Goal: Communication & Community: Answer question/provide support

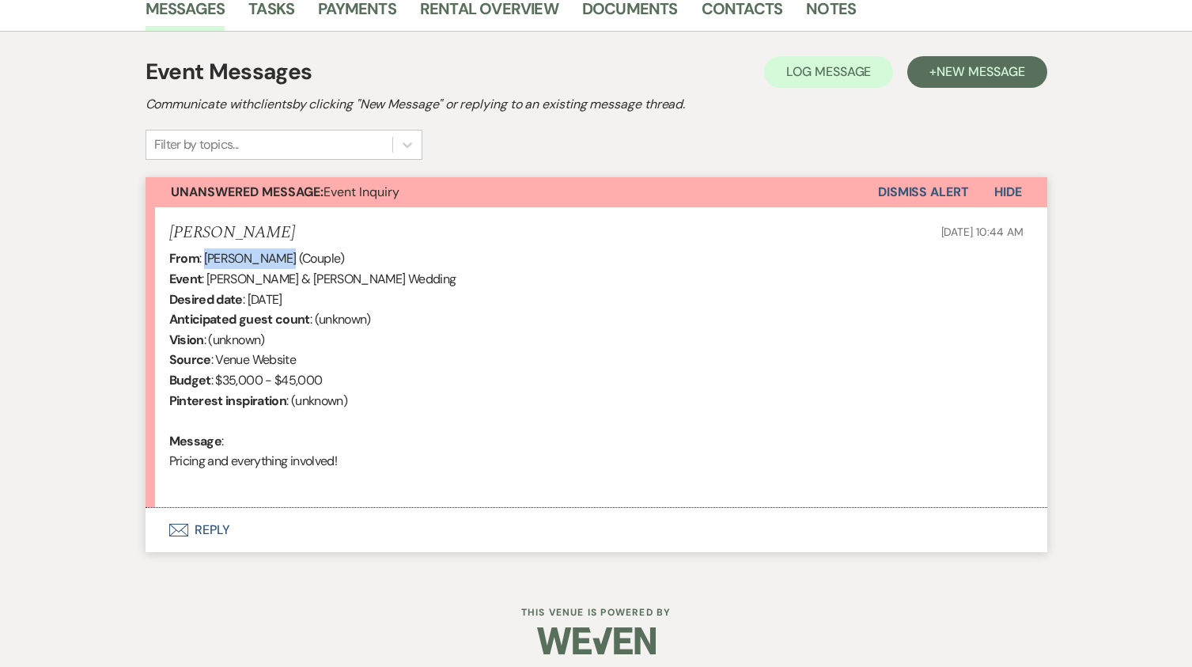
drag, startPoint x: 277, startPoint y: 257, endPoint x: 207, endPoint y: 254, distance: 70.5
click at [207, 254] on div "From : [PERSON_NAME] (Couple) Event : [PERSON_NAME] & [PERSON_NAME] Wedding Des…" at bounding box center [596, 369] width 855 height 243
copy div "[PERSON_NAME]"
click at [214, 527] on button "Envelope Reply" at bounding box center [597, 530] width 902 height 44
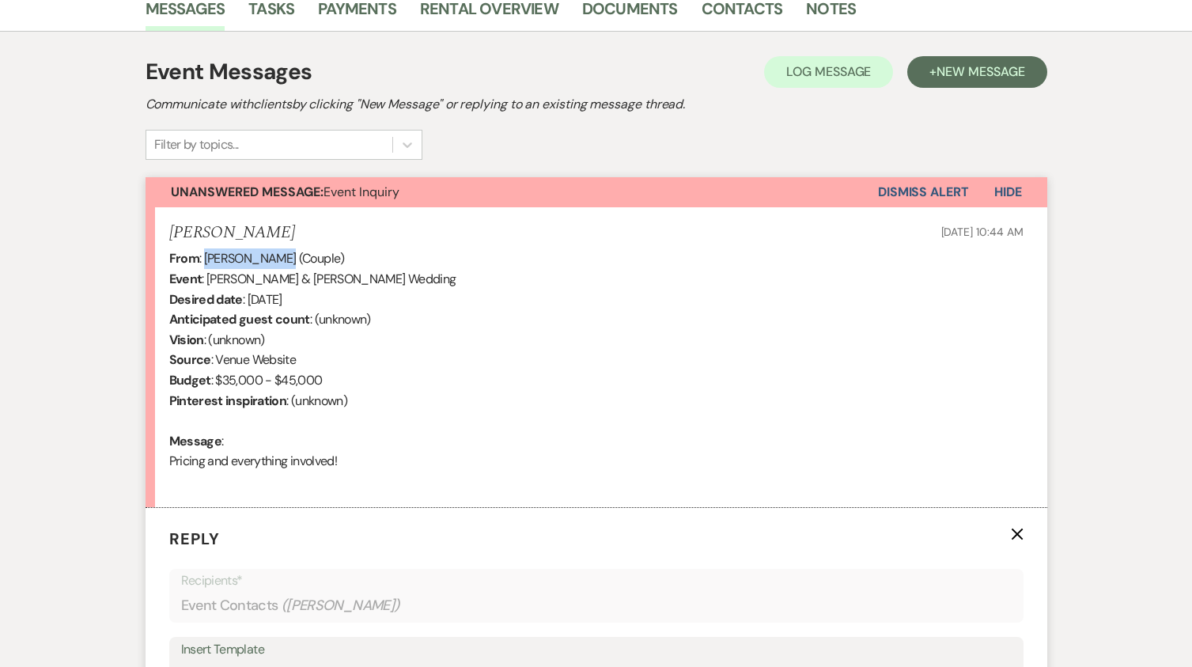
drag, startPoint x: 376, startPoint y: 466, endPoint x: 166, endPoint y: 231, distance: 314.9
click at [166, 231] on li "[PERSON_NAME] [DATE] 10:44 AM From : [PERSON_NAME] (Couple) Event : Gunner & [P…" at bounding box center [597, 357] width 902 height 301
copy li "[PERSON_NAME] [DATE] 10:44 AM From : [PERSON_NAME] (Couple) Event : Gunner & [P…"
click at [458, 431] on div "From : [PERSON_NAME] (Couple) Event : [PERSON_NAME] & [PERSON_NAME] Wedding Des…" at bounding box center [596, 369] width 855 height 243
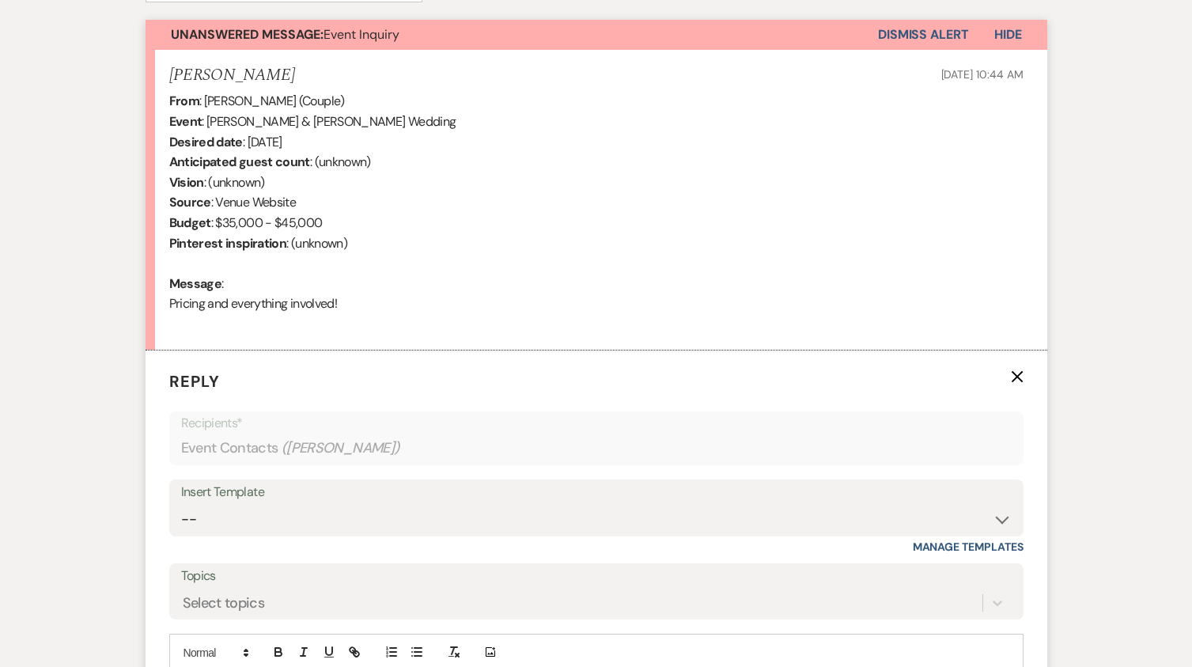
scroll to position [807, 0]
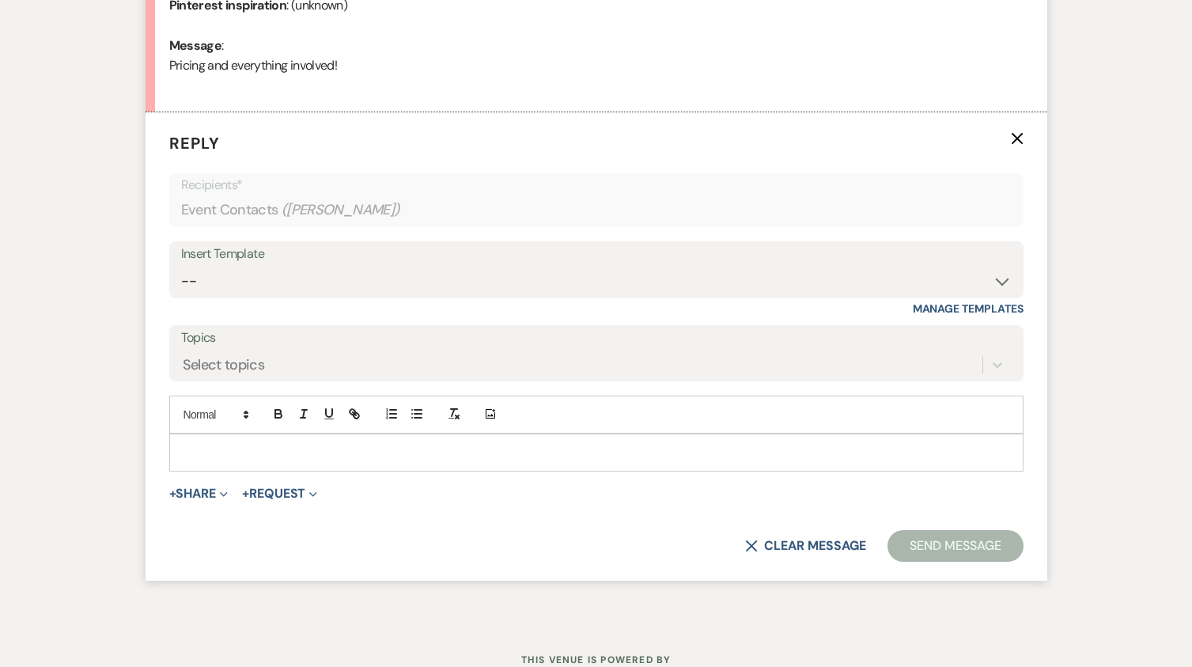
click at [241, 457] on p at bounding box center [596, 452] width 829 height 17
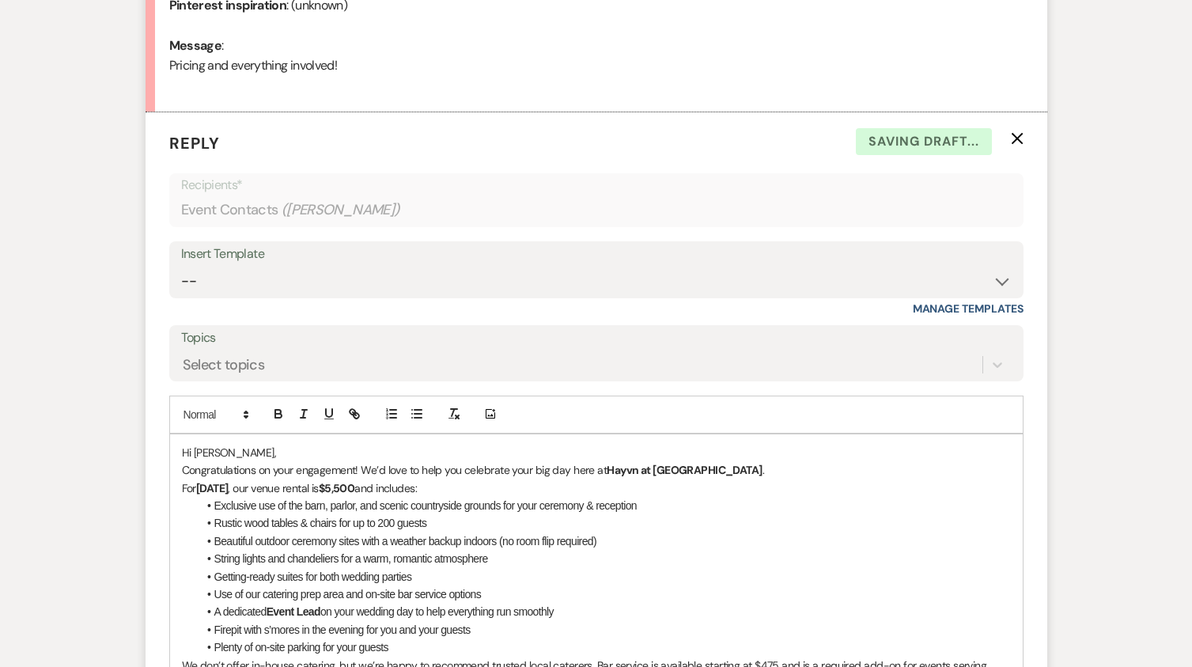
click at [299, 453] on p "Hi [PERSON_NAME]," at bounding box center [596, 452] width 829 height 17
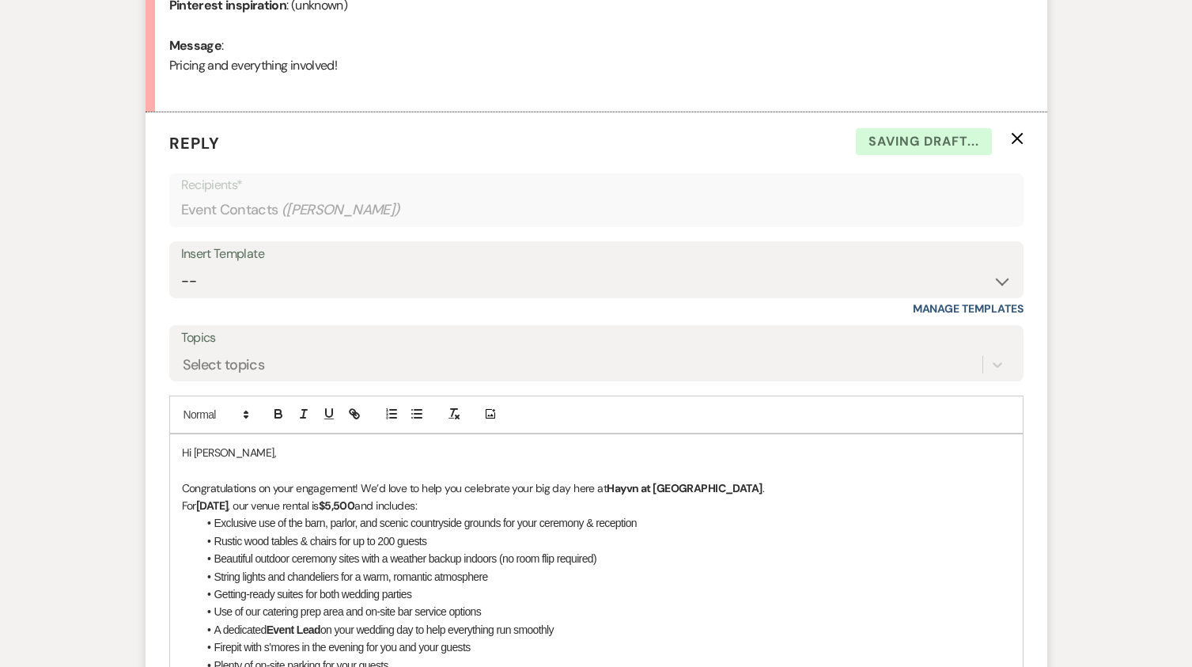
click at [721, 485] on p "Congratulations on your engagement! We’d love to help you celebrate your big da…" at bounding box center [596, 487] width 829 height 17
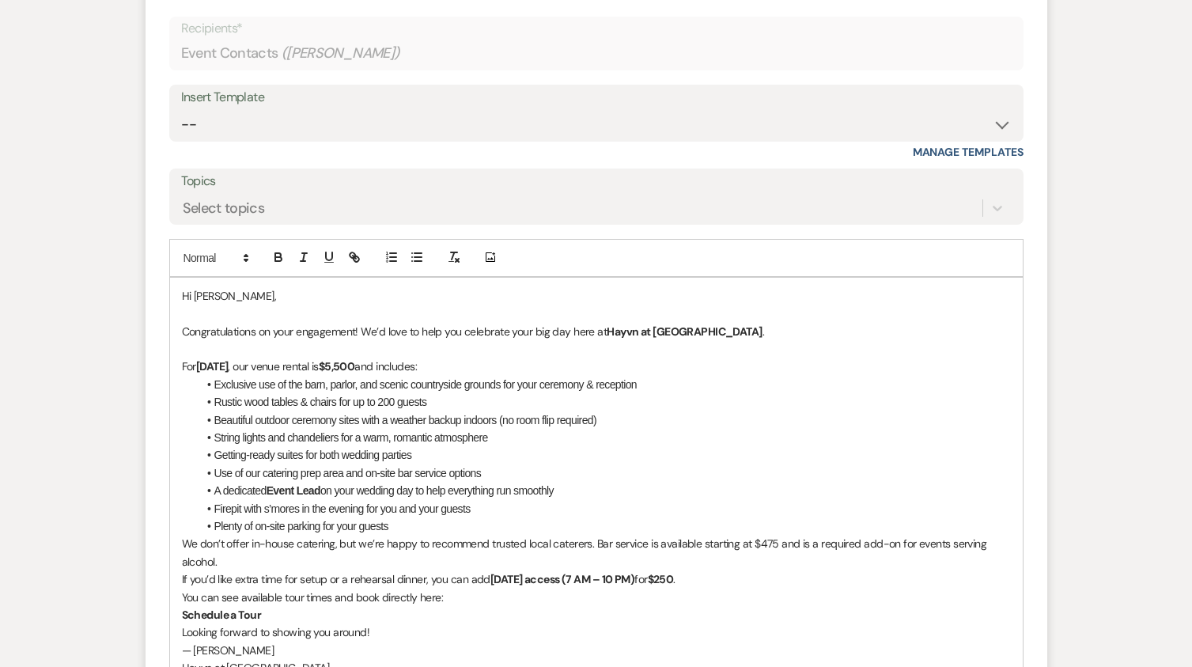
scroll to position [965, 0]
click at [434, 525] on li "Plenty of on-site parking for your guests" at bounding box center [604, 524] width 813 height 17
click at [182, 544] on p "We don’t offer in-house catering, but we’re happy to recommend trusted local ca…" at bounding box center [596, 551] width 829 height 36
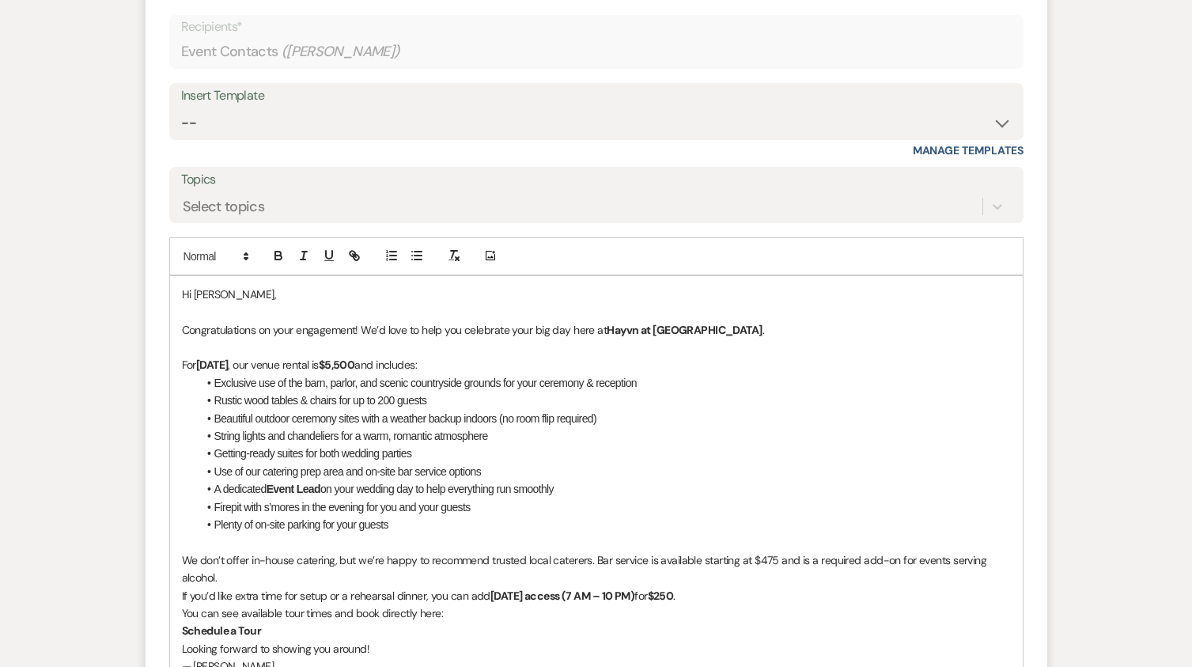
click at [569, 365] on p "For [DATE] , our venue rental is $5,500 and includes:" at bounding box center [596, 364] width 829 height 17
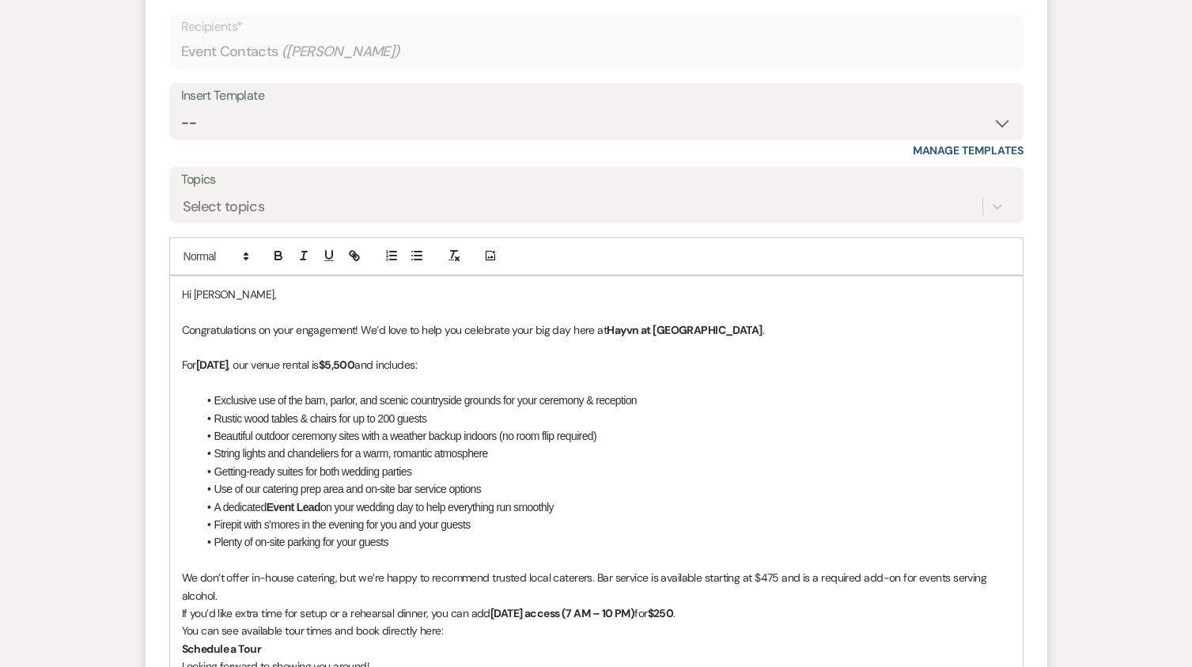
click at [396, 421] on li "Rustic wood tables & chairs for up to 200 guests" at bounding box center [604, 418] width 813 height 17
click at [449, 419] on li "Rustic wood tables & chairs for up to 200+ guests" at bounding box center [604, 418] width 813 height 17
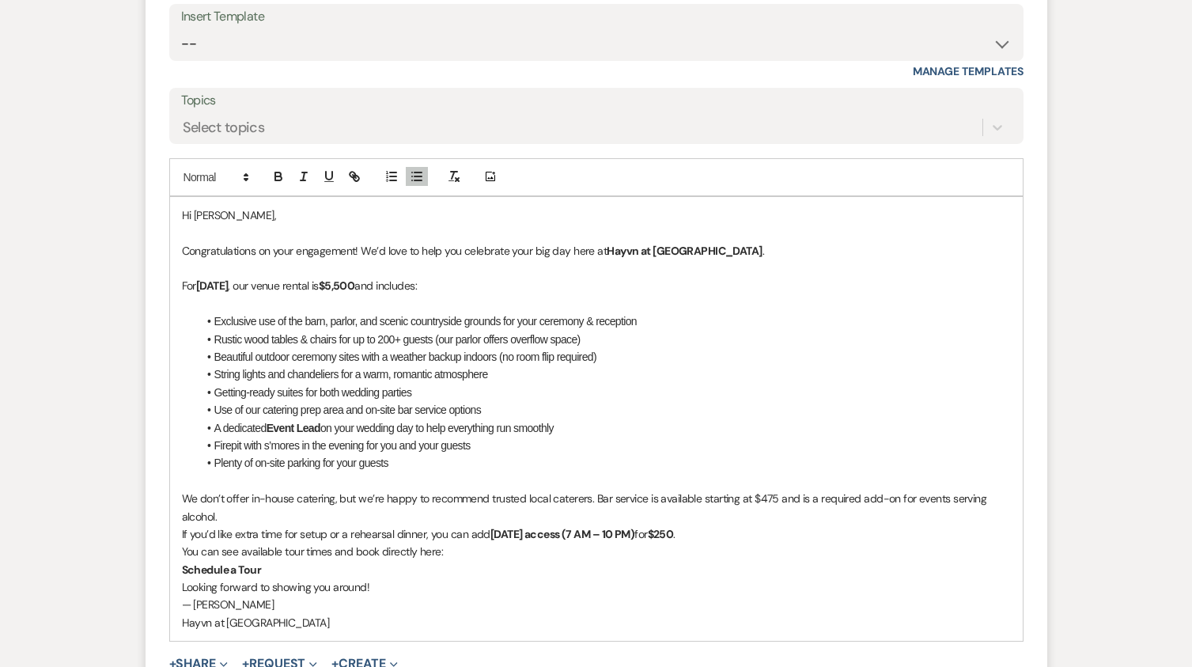
click at [510, 340] on li "Rustic wood tables & chairs for up to 200+ guests (our parlor offers overflow s…" at bounding box center [604, 339] width 813 height 17
click at [341, 408] on li "Use of our catering prep area and on-site bar service options" at bounding box center [604, 409] width 813 height 17
click at [445, 404] on li "Use of our catering buffet and on-site bar service options" at bounding box center [604, 409] width 813 height 17
click at [327, 411] on li "Use of our catering buffet and on-site bar service options" at bounding box center [604, 409] width 813 height 17
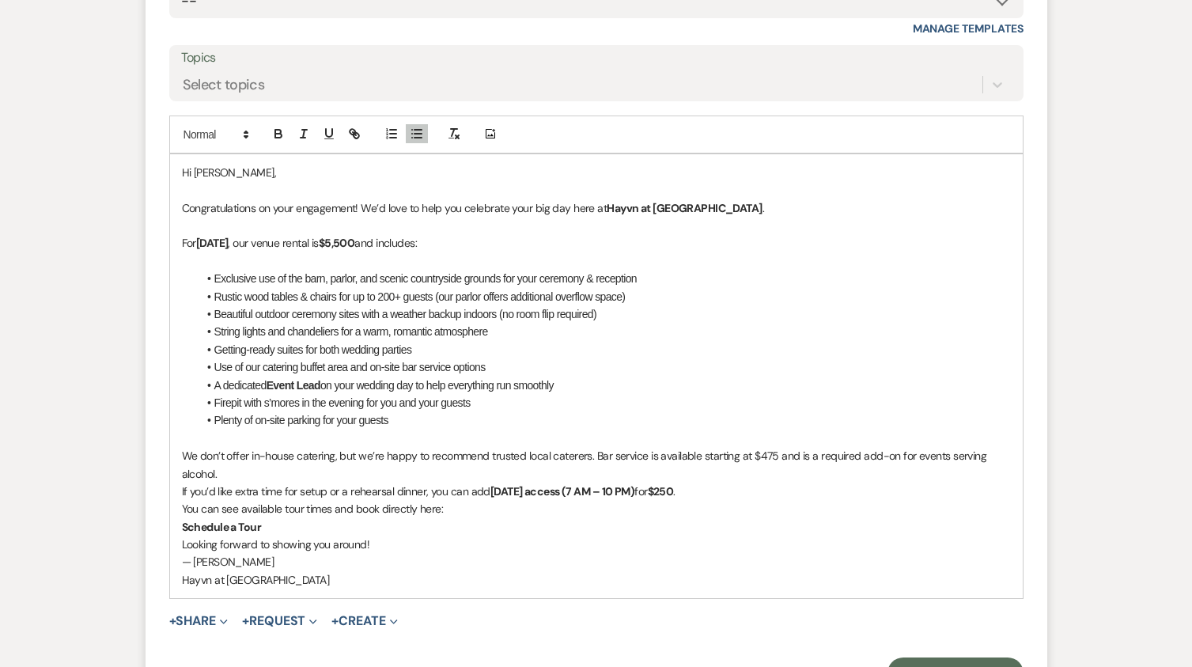
scroll to position [1124, 0]
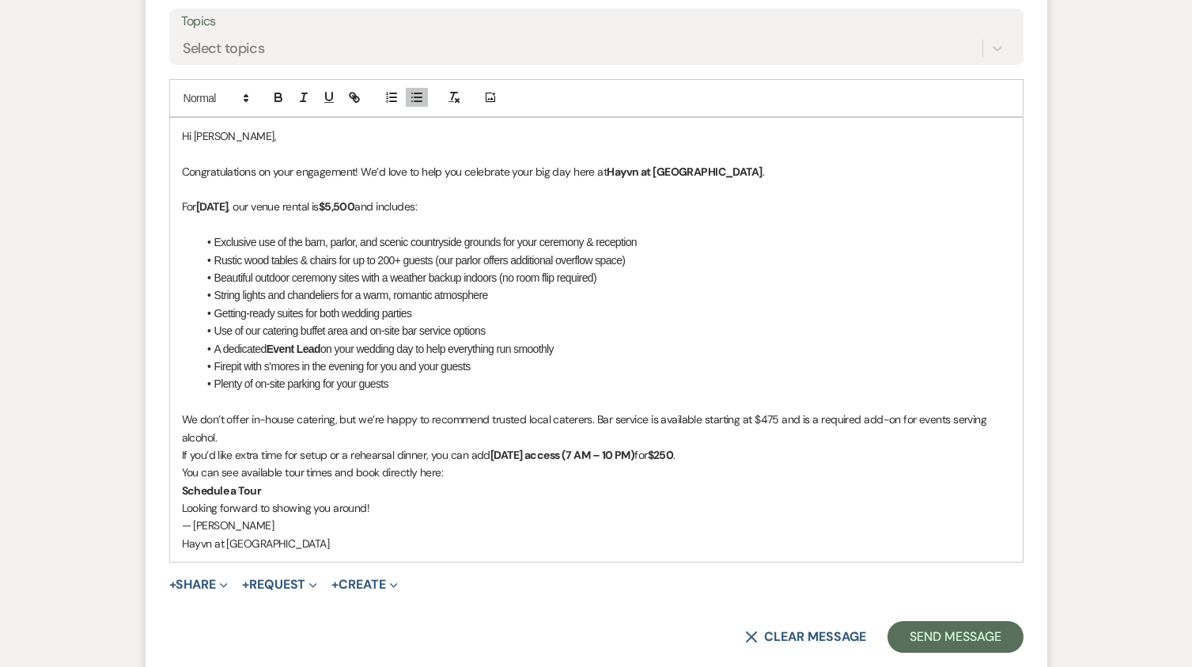
click at [237, 438] on p "We don’t offer in-house catering, but we’re happy to recommend trusted local ca…" at bounding box center [596, 429] width 829 height 36
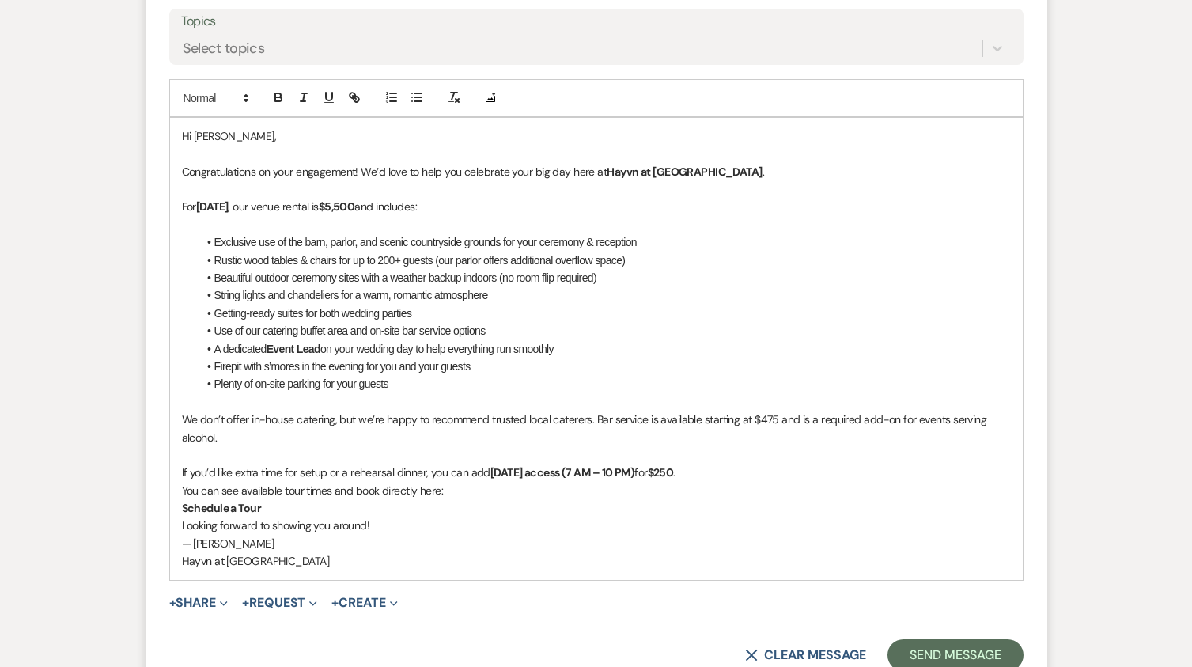
click at [710, 474] on p "If you’d like extra time for setup or a rehearsal dinner, you can add [DATE] ac…" at bounding box center [596, 472] width 829 height 17
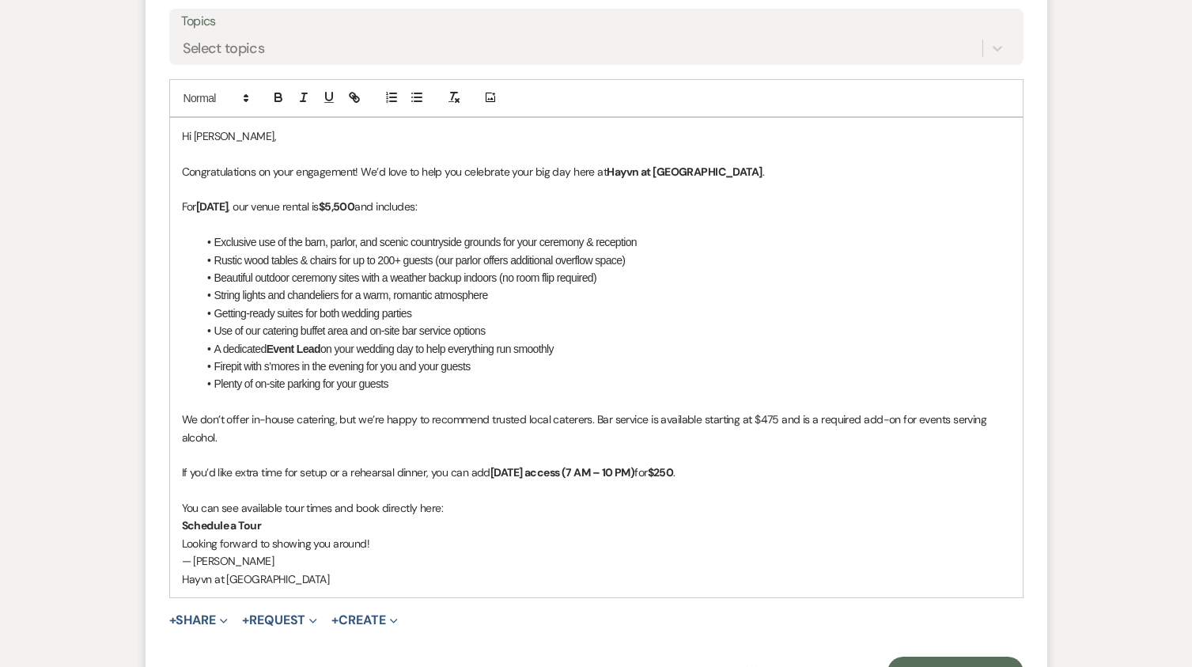
click at [453, 510] on p "You can see available tour times and book directly here:" at bounding box center [596, 507] width 829 height 17
drag, startPoint x: 218, startPoint y: 528, endPoint x: 139, endPoint y: 521, distance: 78.7
click at [139, 521] on div "Messages Tasks Payments Rental Overview Documents Contacts Notes Event Messages…" at bounding box center [596, 12] width 1192 height 1476
click at [356, 97] on icon "button" at bounding box center [357, 100] width 6 height 6
click at [248, 559] on input "Schedule a Tour" at bounding box center [228, 556] width 135 height 21
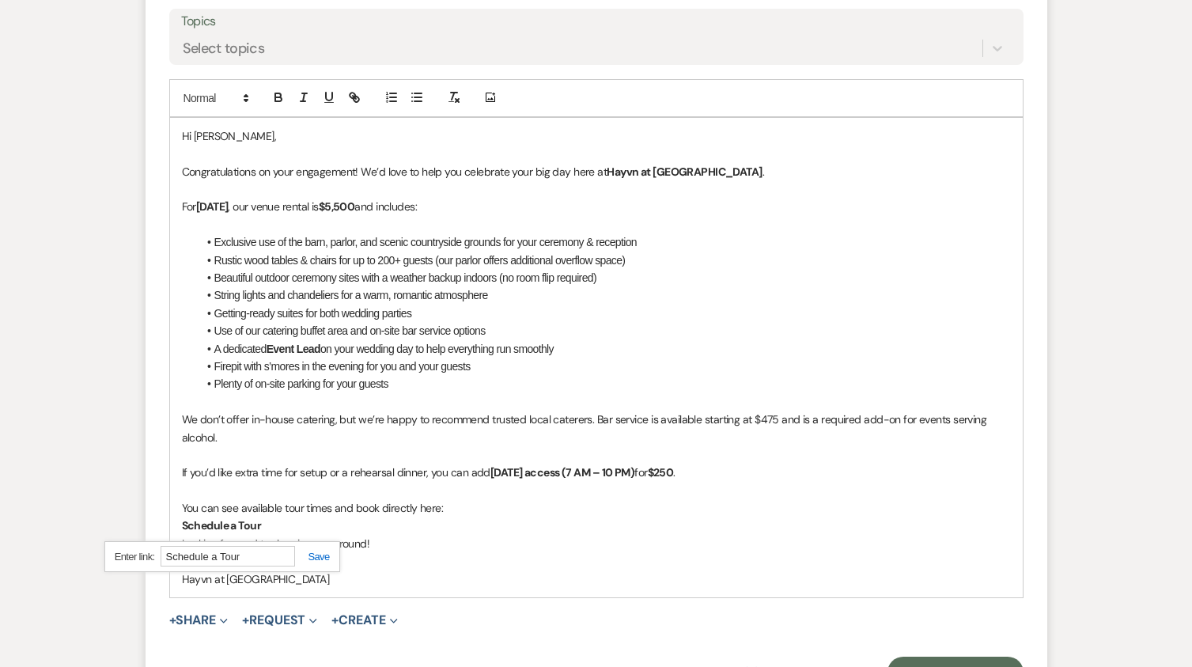
drag, startPoint x: 260, startPoint y: 555, endPoint x: 117, endPoint y: 543, distance: 143.8
click at [117, 543] on div "Schedule a Tour" at bounding box center [222, 556] width 236 height 31
paste input "[URL][DOMAIN_NAME]"
type input "[URL][DOMAIN_NAME]"
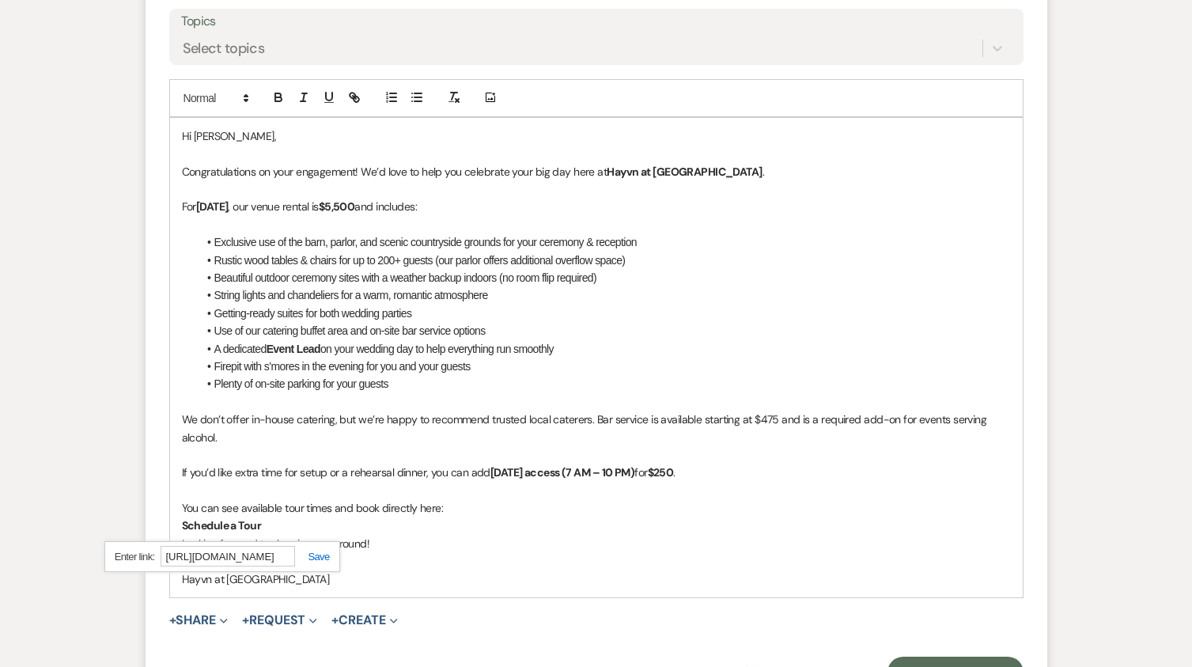
click at [320, 558] on link at bounding box center [312, 557] width 34 height 12
click at [456, 538] on p "Looking forward to showing you around!" at bounding box center [596, 543] width 829 height 17
click at [329, 528] on p "Schedule a Tour" at bounding box center [596, 525] width 829 height 17
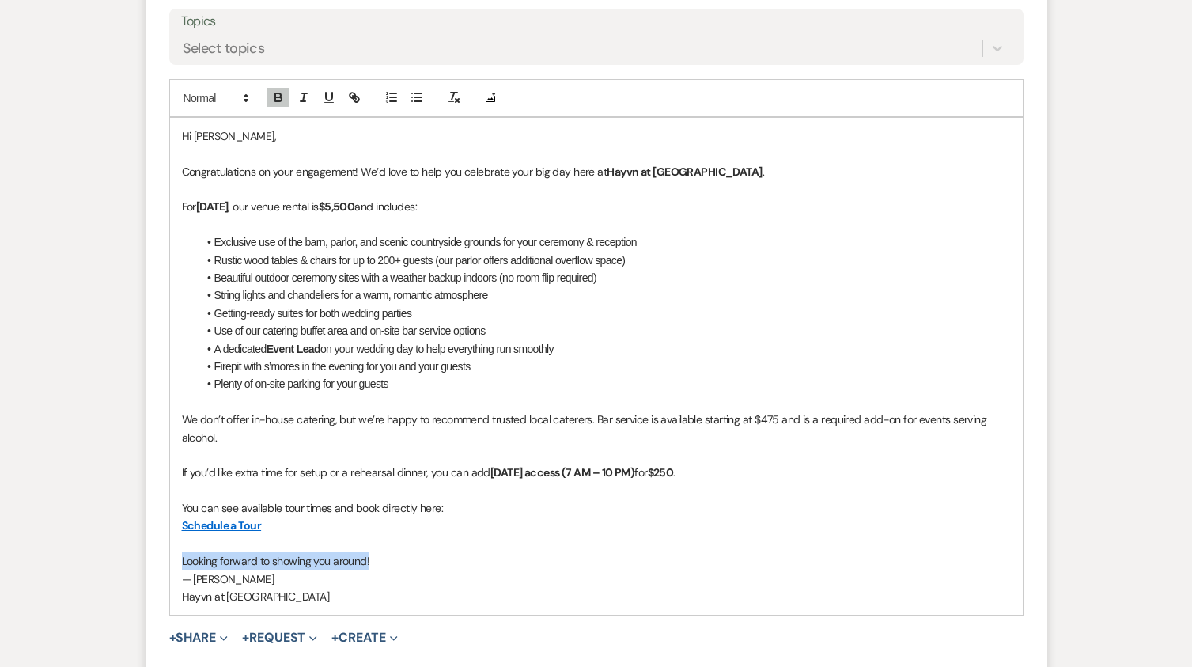
drag, startPoint x: 299, startPoint y: 567, endPoint x: 155, endPoint y: 568, distance: 144.0
click at [155, 568] on form "Reply X Draft Recipients* Event Contacts ( [PERSON_NAME] ) Insert Template -- W…" at bounding box center [597, 260] width 902 height 929
click at [195, 576] on p "— [PERSON_NAME]" at bounding box center [596, 578] width 829 height 17
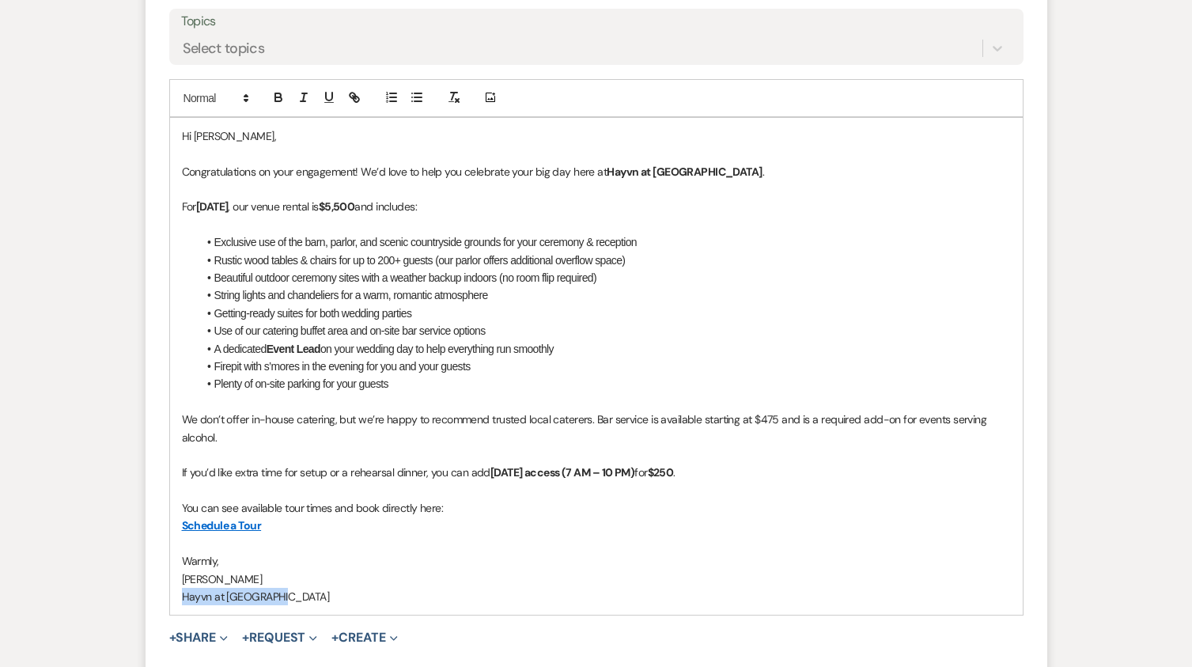
drag, startPoint x: 305, startPoint y: 603, endPoint x: 141, endPoint y: 604, distance: 164.6
click at [141, 604] on div "Messages Tasks Payments Rental Overview Documents Contacts Notes Event Messages…" at bounding box center [596, 21] width 1192 height 1495
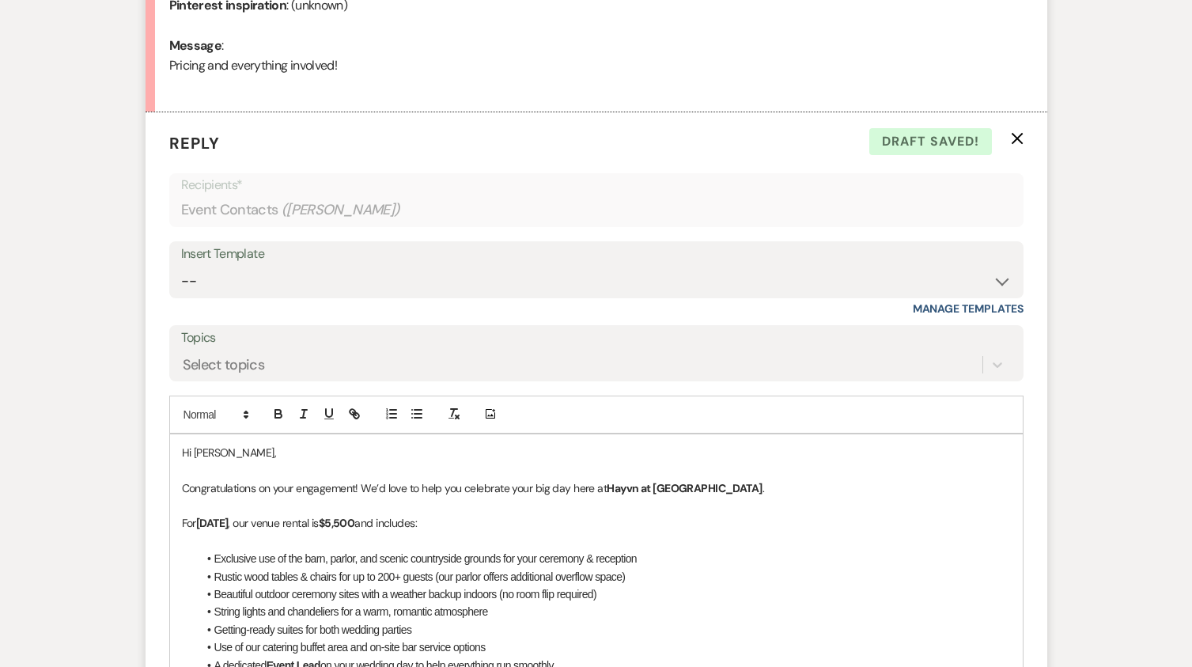
scroll to position [965, 0]
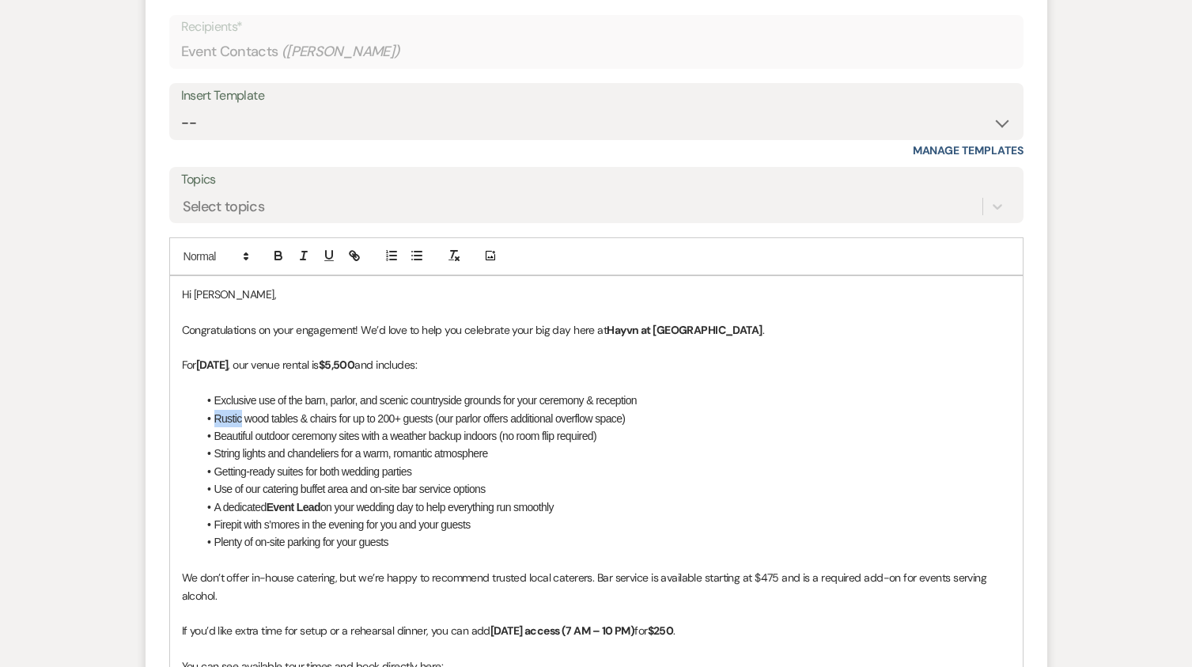
drag, startPoint x: 242, startPoint y: 418, endPoint x: 214, endPoint y: 417, distance: 27.7
click at [214, 417] on li "Rustic wood tables & chairs for up to 200+ guests (our parlor offers additional…" at bounding box center [604, 418] width 813 height 17
click at [218, 418] on span "handcrafted wood tables" at bounding box center [268, 418] width 109 height 13
click at [545, 476] on li "Getting-ready suites for both wedding parties" at bounding box center [604, 471] width 813 height 17
click at [411, 544] on li "Plenty of on-site parking for your guests" at bounding box center [604, 541] width 813 height 17
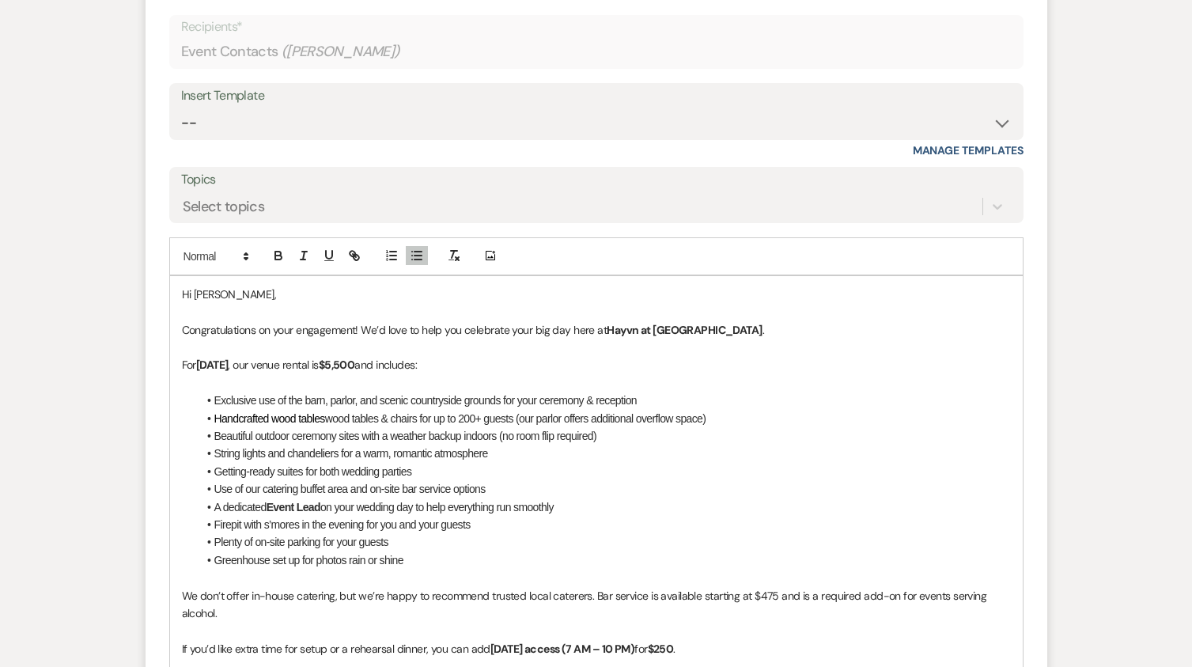
click at [215, 555] on li "Greenhouse set up for photos rain or shine" at bounding box center [604, 559] width 813 height 17
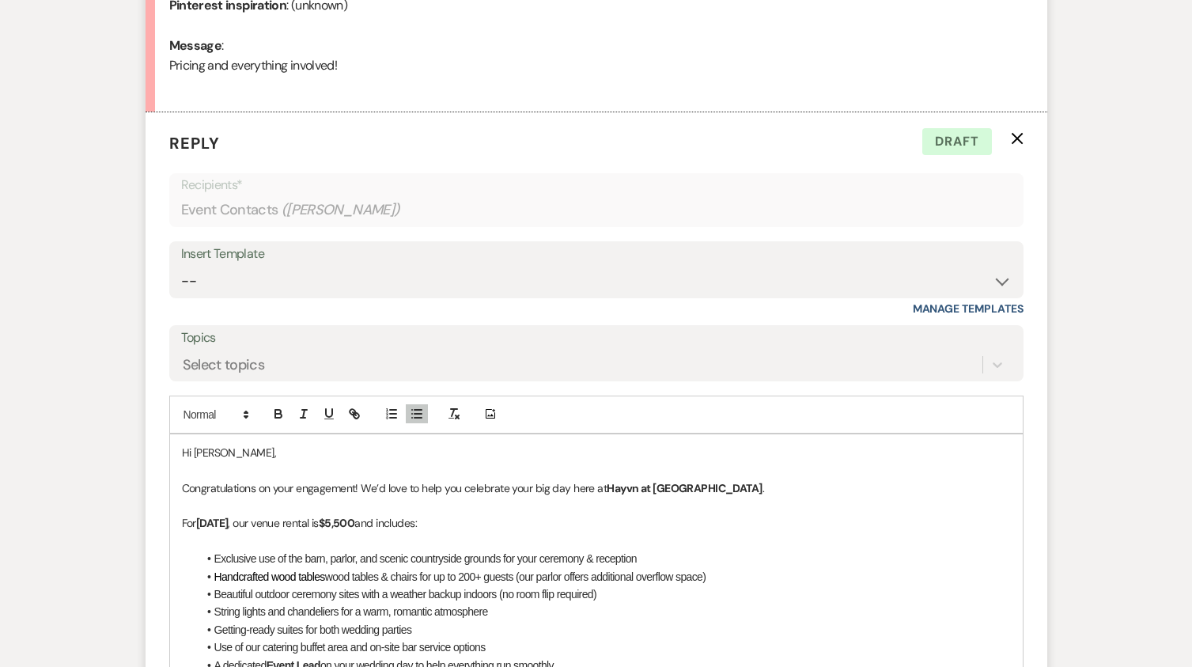
scroll to position [1044, 0]
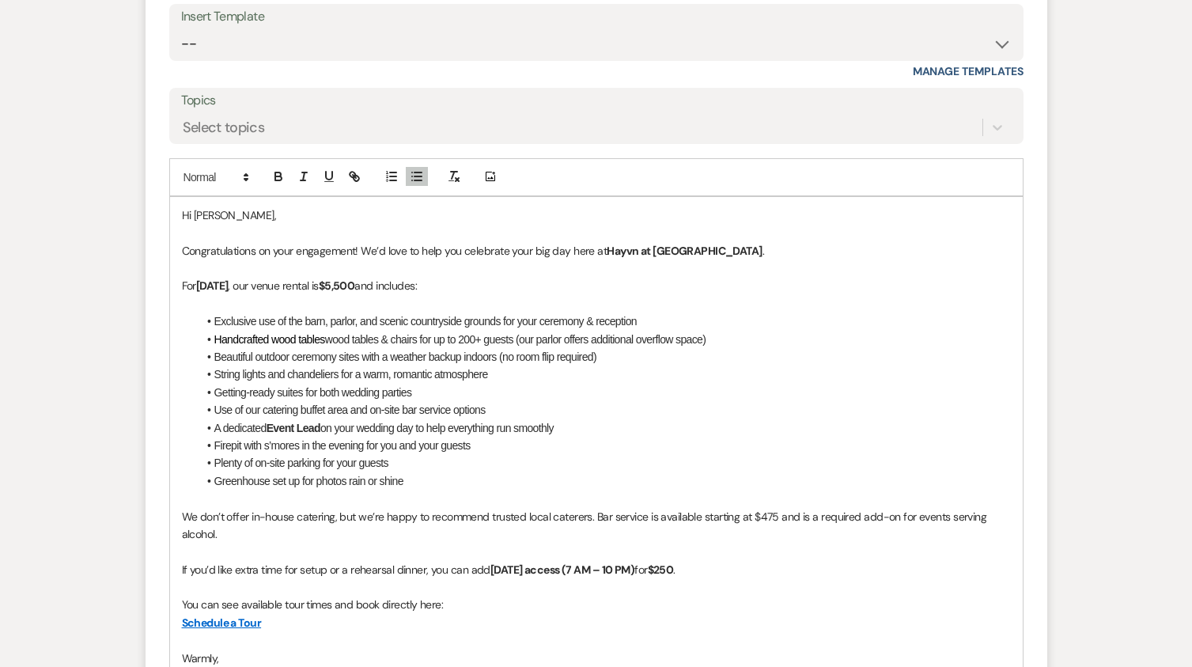
click at [440, 487] on li "Greenhouse set up for photos rain or shine" at bounding box center [604, 480] width 813 height 17
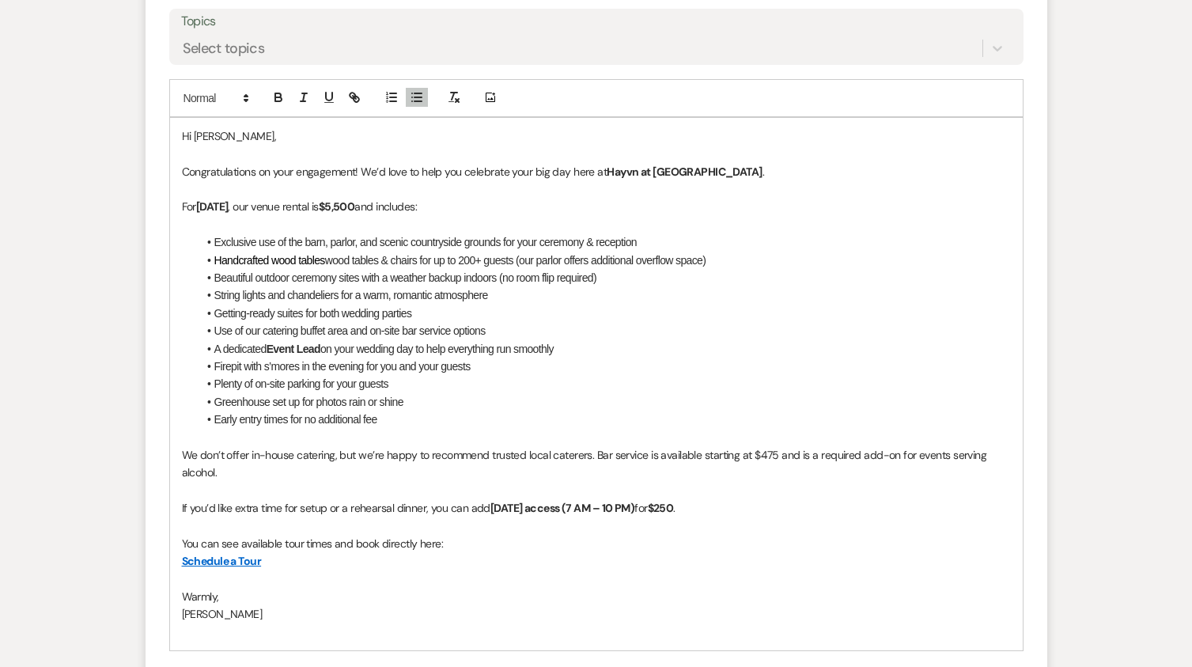
scroll to position [1203, 0]
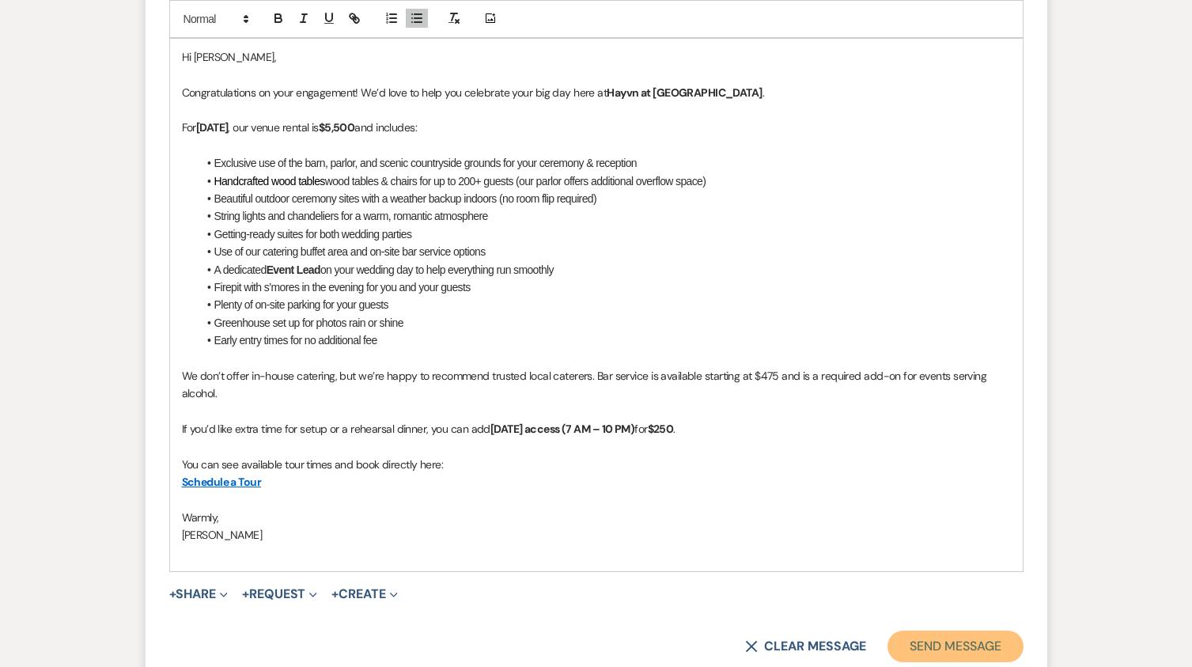
click at [949, 646] on button "Send Message" at bounding box center [955, 647] width 135 height 32
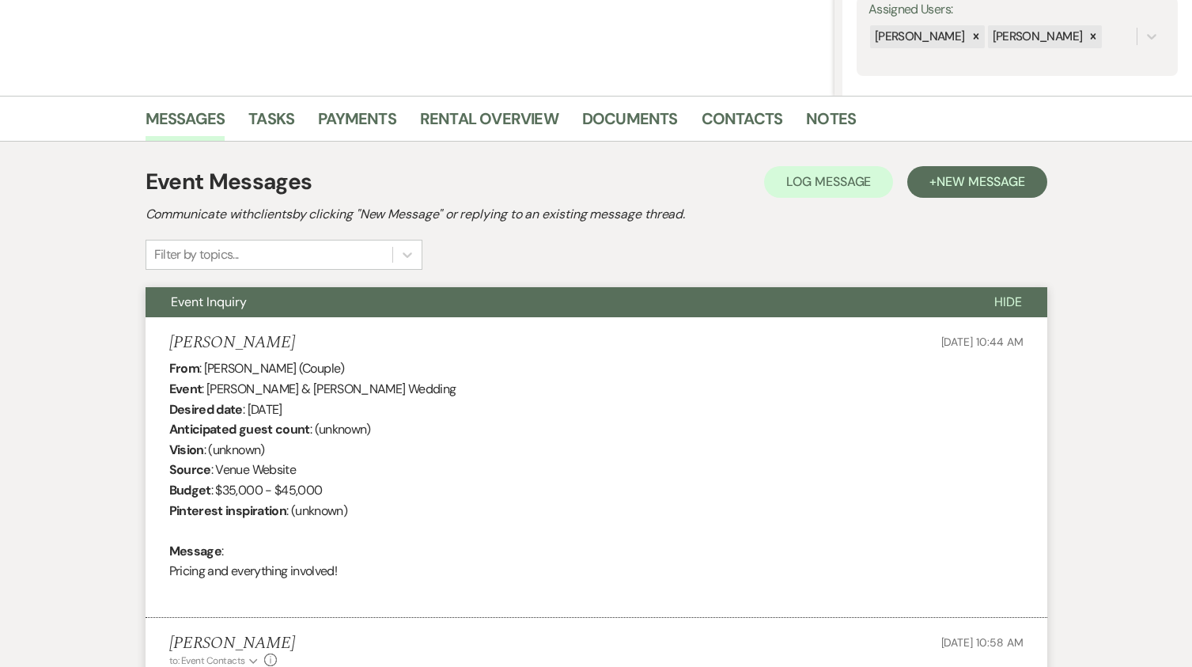
scroll to position [8, 0]
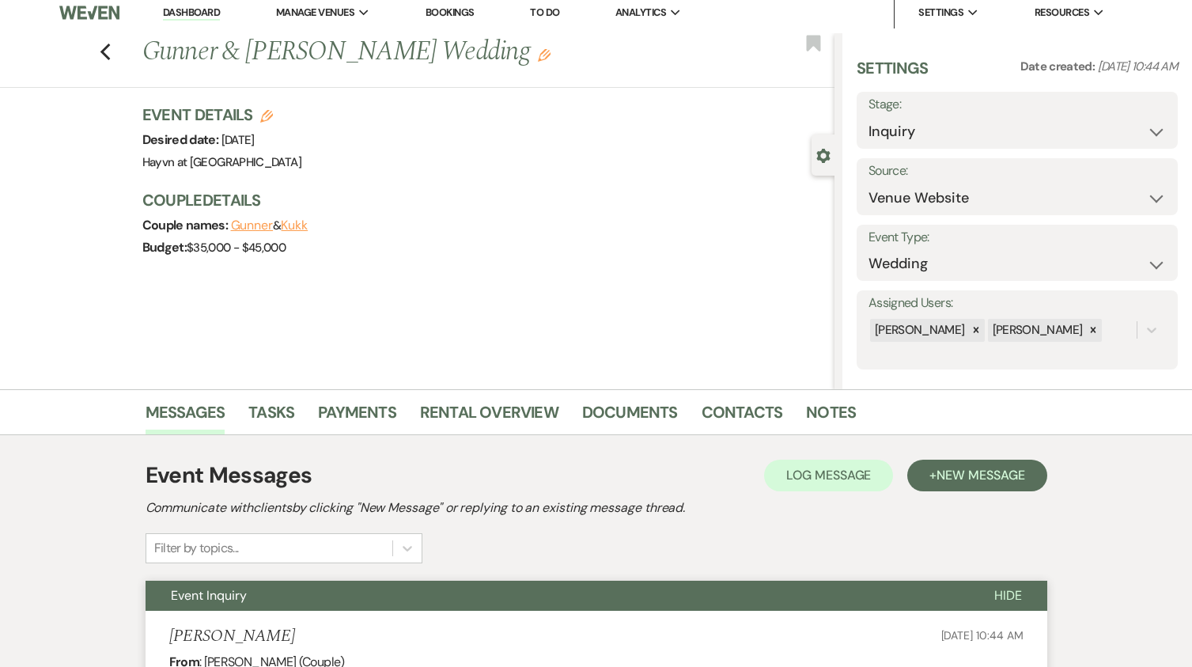
click at [185, 15] on link "Dashboard" at bounding box center [191, 13] width 57 height 15
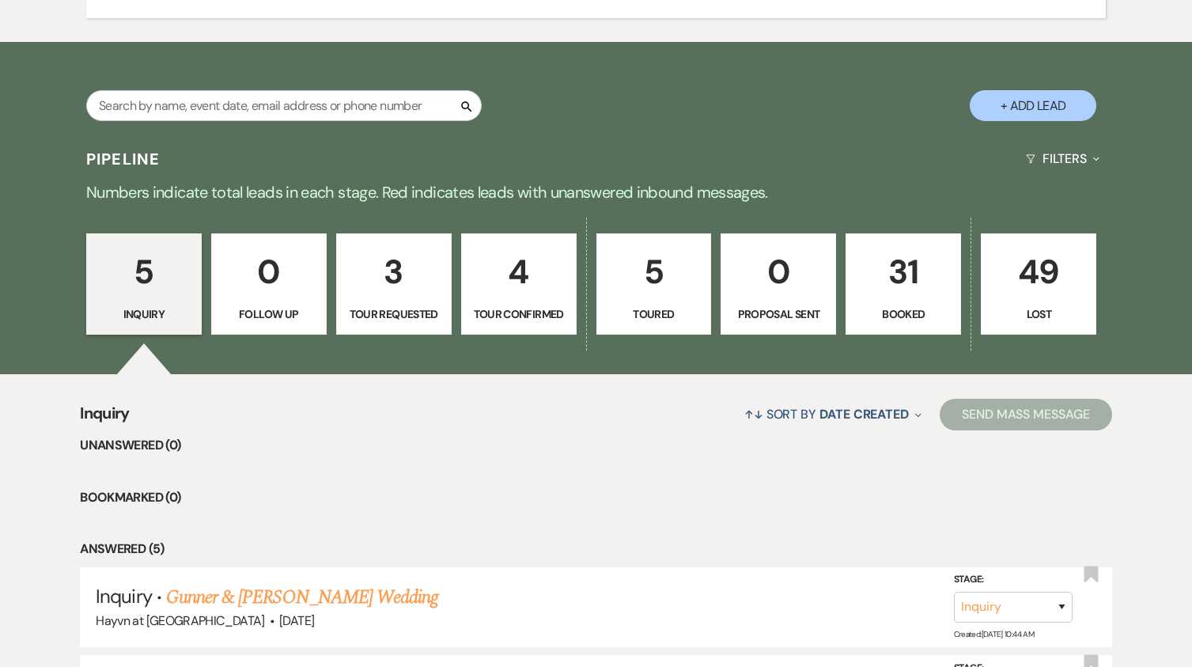
scroll to position [1029, 0]
